Goal: Task Accomplishment & Management: Complete application form

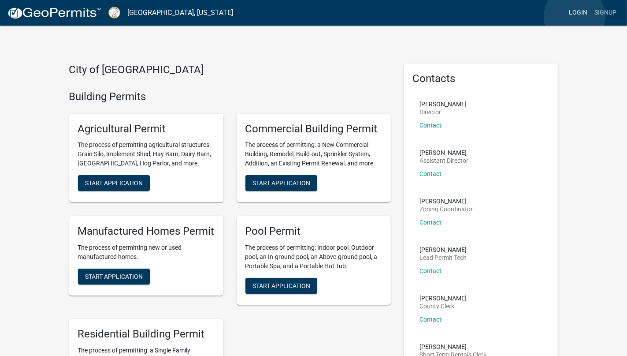
click at [575, 17] on link "Login" at bounding box center [579, 12] width 26 height 17
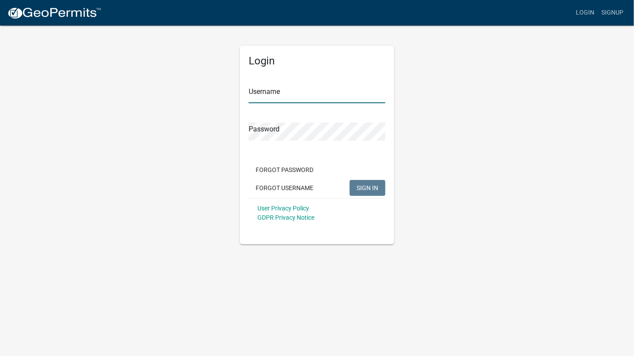
type input "BHHOconee"
click at [371, 190] on span "SIGN IN" at bounding box center [368, 187] width 22 height 7
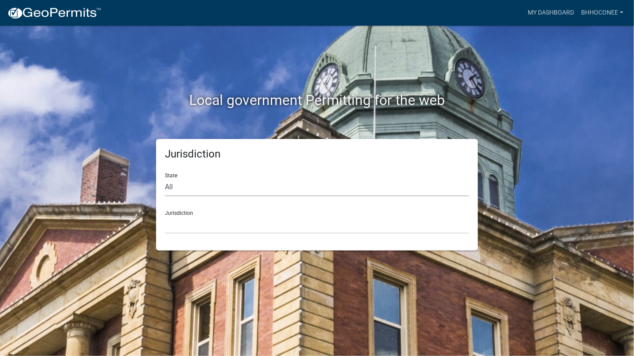
click at [325, 190] on select "All [US_STATE] [US_STATE] [US_STATE] [US_STATE] [US_STATE] [US_STATE] [US_STATE…" at bounding box center [317, 187] width 304 height 18
select select "[US_STATE]"
click at [165, 178] on select "All [US_STATE] [US_STATE] [US_STATE] [US_STATE] [US_STATE] [US_STATE] [US_STATE…" at bounding box center [317, 187] width 304 height 18
click at [283, 227] on select "[GEOGRAPHIC_DATA], [US_STATE][PERSON_NAME][GEOGRAPHIC_DATA], [US_STATE][PERSON_…" at bounding box center [317, 225] width 304 height 18
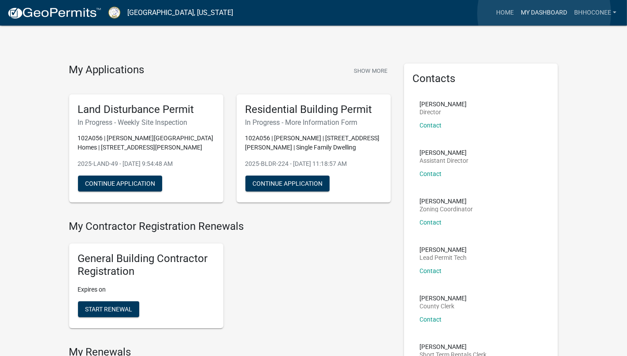
click at [545, 13] on link "My Dashboard" at bounding box center [544, 12] width 53 height 17
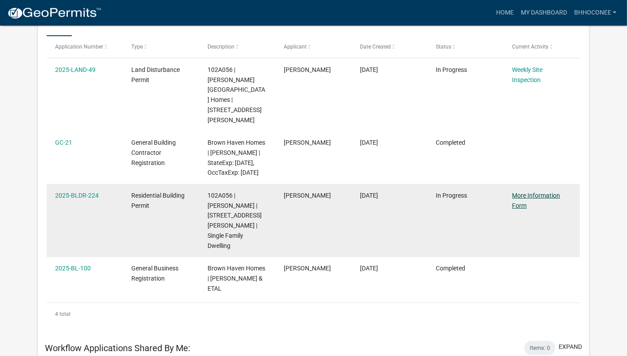
scroll to position [145, 0]
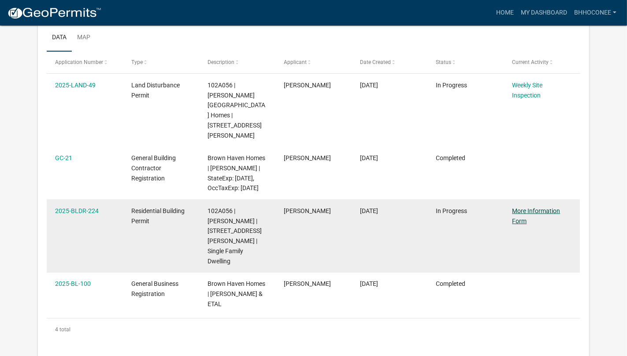
click at [516, 213] on link "More Information Form" at bounding box center [536, 215] width 48 height 17
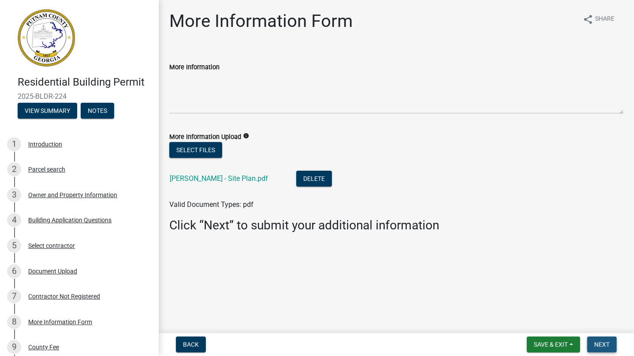
click at [604, 345] on span "Next" at bounding box center [601, 344] width 15 height 7
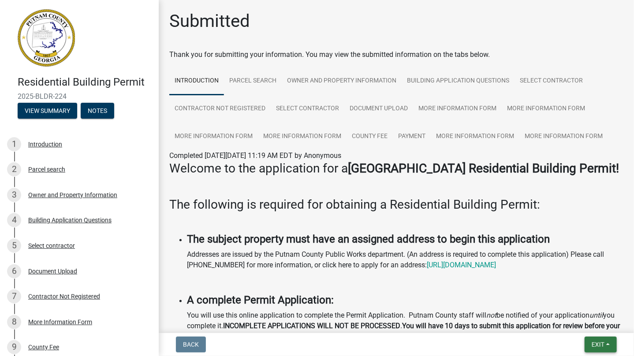
click at [604, 341] on span "Exit" at bounding box center [598, 344] width 13 height 7
click at [578, 319] on button "Save & Exit" at bounding box center [582, 321] width 71 height 21
